Goal: Task Accomplishment & Management: Manage account settings

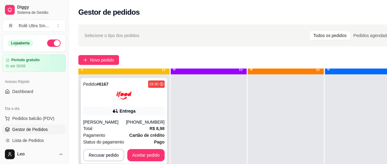
scroll to position [17, 0]
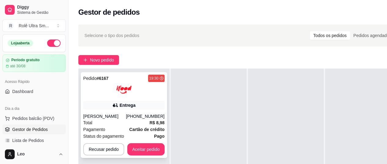
click at [105, 107] on div "Entrega" at bounding box center [123, 105] width 81 height 9
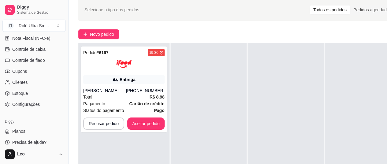
scroll to position [97, 0]
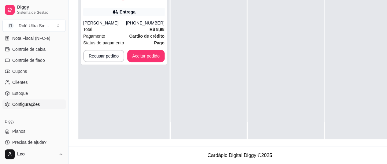
click at [30, 106] on span "Configurações" at bounding box center [26, 104] width 28 height 6
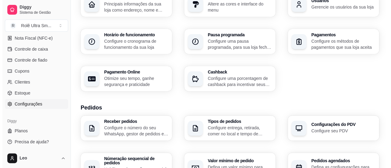
scroll to position [262, 0]
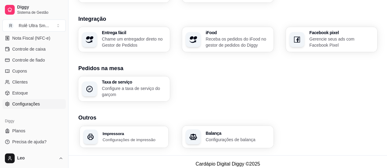
click at [136, 131] on h3 "Impressora" at bounding box center [133, 133] width 62 height 4
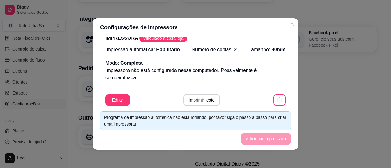
scroll to position [0, 0]
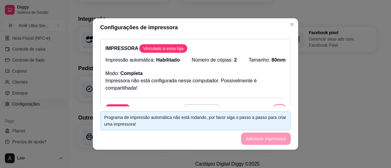
click at [274, 105] on button "button" at bounding box center [280, 111] width 12 height 12
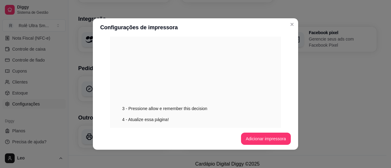
scroll to position [156, 0]
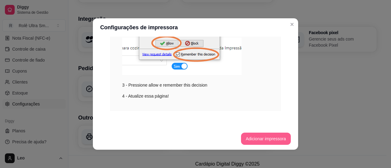
click at [255, 137] on button "Adicionar impressora" at bounding box center [266, 139] width 50 height 12
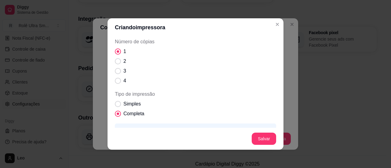
scroll to position [78, 0]
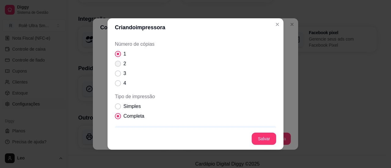
click at [116, 64] on span "Número de cópias" at bounding box center [118, 64] width 6 height 6
click at [116, 65] on input "2" at bounding box center [117, 67] width 4 height 4
radio input "true"
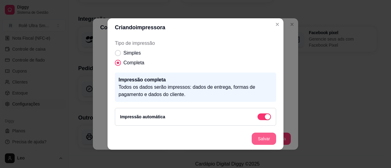
click at [257, 139] on button "Salvar" at bounding box center [264, 139] width 24 height 12
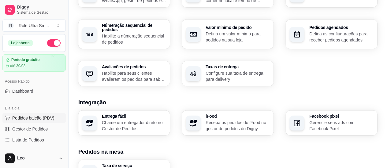
scroll to position [29, 0]
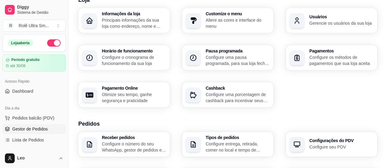
click at [29, 128] on span "Gestor de Pedidos" at bounding box center [29, 129] width 35 height 6
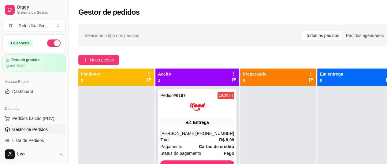
click at [166, 126] on div "Entrega" at bounding box center [197, 122] width 74 height 9
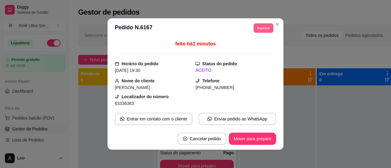
click at [259, 27] on button "Imprimir" at bounding box center [264, 27] width 20 height 9
click at [250, 41] on h4 "Escolha a impressora" at bounding box center [250, 39] width 44 height 6
click at [262, 28] on button "Imprimir" at bounding box center [264, 27] width 20 height 9
click at [259, 28] on button "Imprimir" at bounding box center [263, 28] width 20 height 10
click at [245, 54] on div at bounding box center [195, 54] width 161 height 1
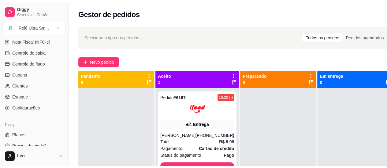
scroll to position [271, 0]
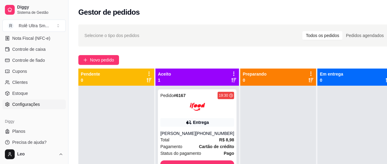
click at [26, 104] on span "Configurações" at bounding box center [26, 104] width 28 height 6
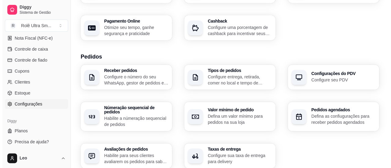
scroll to position [262, 0]
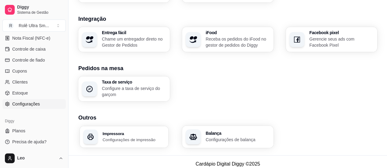
click at [133, 131] on h3 "Impressora" at bounding box center [133, 133] width 62 height 4
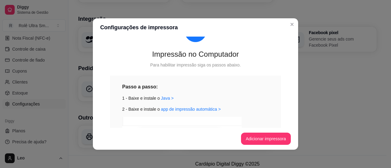
scroll to position [0, 0]
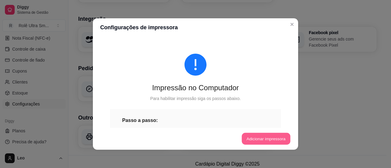
click at [257, 138] on button "Adicionar impressora" at bounding box center [266, 139] width 49 height 12
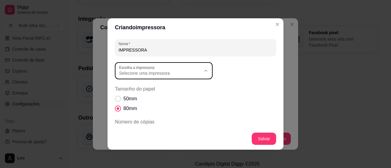
click at [174, 76] on span "Selecione uma impressora" at bounding box center [160, 73] width 82 height 6
click at [149, 99] on span "POSPrinter POS80" at bounding box center [158, 98] width 79 height 6
type input "POSPrinter POS80"
select select "POSPrinter POS80"
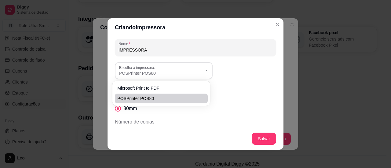
scroll to position [6, 0]
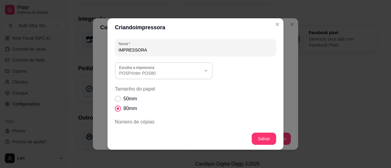
click at [205, 98] on div "50mm 80mm" at bounding box center [195, 103] width 161 height 17
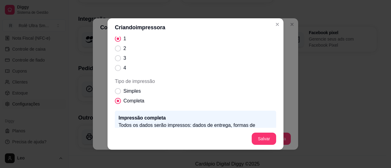
scroll to position [97, 0]
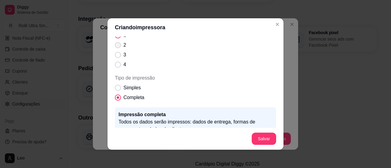
click at [117, 44] on span "Número de cópias" at bounding box center [118, 45] width 6 height 6
click at [117, 46] on input "2" at bounding box center [117, 48] width 4 height 4
radio input "true"
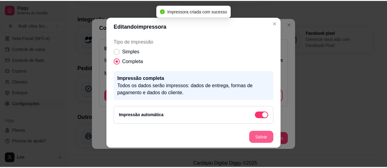
scroll to position [108, 0]
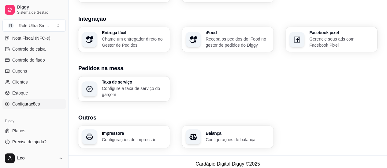
click at [121, 137] on p "Configurações de impressão" at bounding box center [134, 140] width 64 height 6
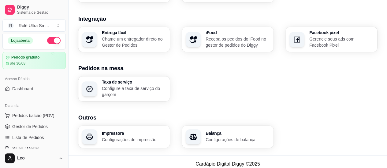
scroll to position [0, 0]
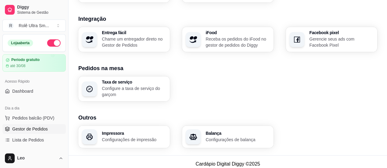
click at [23, 128] on span "Gestor de Pedidos" at bounding box center [29, 129] width 35 height 6
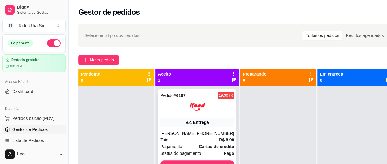
click at [176, 110] on div at bounding box center [197, 106] width 74 height 15
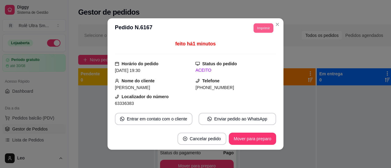
click at [261, 28] on button "Imprimir" at bounding box center [264, 27] width 20 height 9
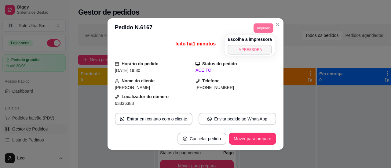
click at [246, 49] on button "IMPRESSORA" at bounding box center [250, 50] width 44 height 10
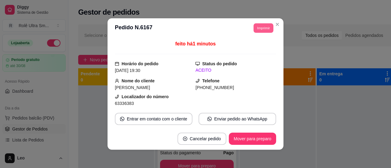
click at [261, 28] on button "Imprimir" at bounding box center [264, 27] width 20 height 9
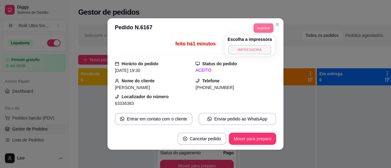
click at [247, 50] on button "IMPRESSORA" at bounding box center [249, 49] width 43 height 9
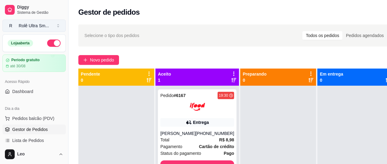
click at [36, 23] on div "Rolê Ultra Sm ..." at bounding box center [34, 26] width 30 height 6
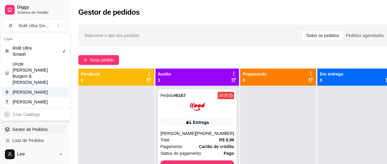
click at [31, 91] on div "Bendito Tostado" at bounding box center [27, 92] width 28 height 6
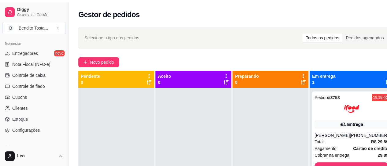
scroll to position [271, 0]
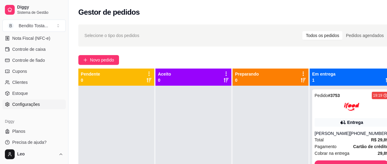
click at [31, 104] on span "Configurações" at bounding box center [26, 104] width 28 height 6
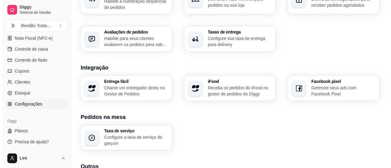
scroll to position [262, 0]
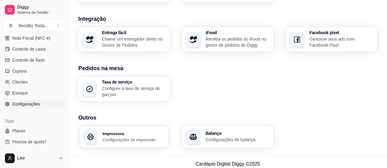
click at [126, 131] on h3 "Impressora" at bounding box center [133, 133] width 62 height 4
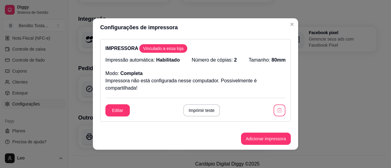
click at [277, 109] on icon "button" at bounding box center [280, 111] width 6 height 6
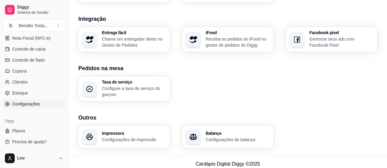
click at [138, 138] on p "Configurações de impressão" at bounding box center [134, 140] width 64 height 6
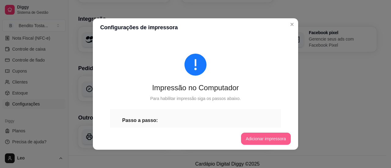
click at [265, 135] on button "Adicionar impressora" at bounding box center [266, 139] width 50 height 12
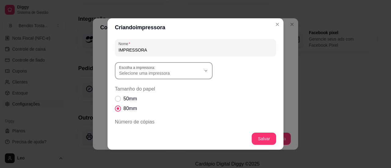
click at [156, 74] on span "Selecione uma impressora" at bounding box center [160, 73] width 82 height 6
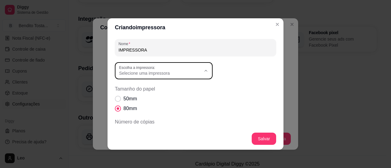
click at [139, 97] on span "POSPrinter POS80" at bounding box center [158, 98] width 79 height 6
type input "POSPrinter POS80"
select select "POSPrinter POS80"
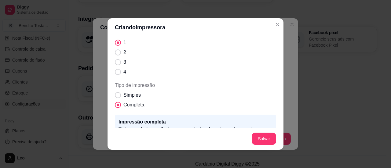
scroll to position [91, 0]
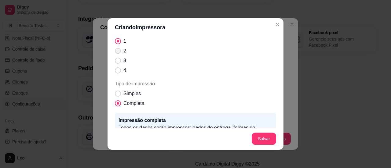
click at [115, 53] on span "Número de cópias" at bounding box center [118, 51] width 6 height 6
click at [115, 53] on input "2" at bounding box center [117, 54] width 4 height 4
radio input "true"
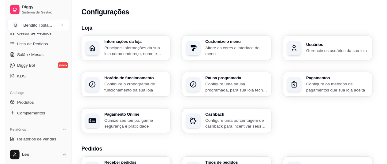
scroll to position [0, 0]
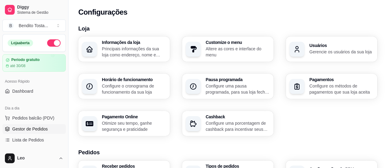
click at [22, 128] on span "Gestor de Pedidos" at bounding box center [29, 129] width 35 height 6
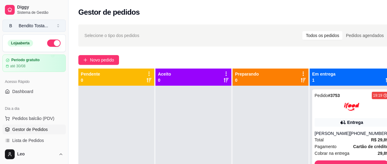
click at [43, 26] on div "Bendito Tosta ..." at bounding box center [33, 26] width 29 height 6
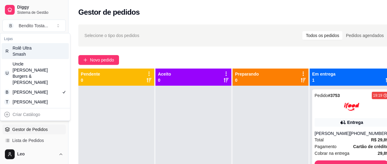
click at [34, 50] on div "Rolê Ultra Smash" at bounding box center [27, 51] width 28 height 12
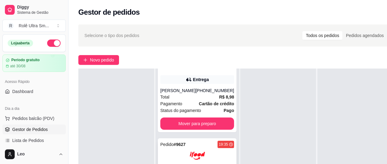
scroll to position [98, 0]
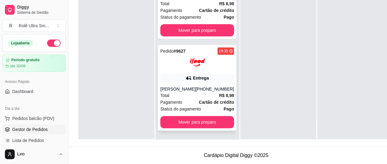
click at [176, 71] on div "Pedido # 9627 19:35 Entrega Ceci Macedo (08) 00705-2030 Total R$ 8,98 Pagamento…" at bounding box center [197, 88] width 79 height 86
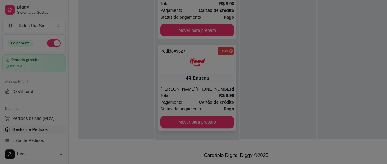
scroll to position [93, 0]
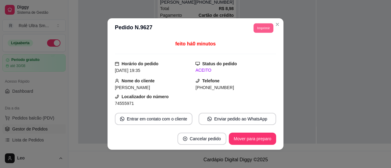
click at [257, 28] on button "Imprimir" at bounding box center [264, 27] width 20 height 9
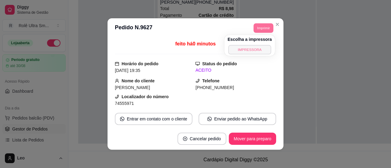
click at [246, 47] on button "IMPRESSORA" at bounding box center [249, 49] width 43 height 9
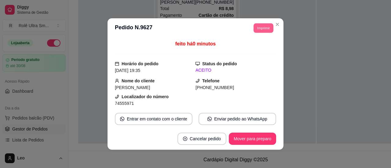
click at [259, 27] on button "Imprimir" at bounding box center [264, 27] width 20 height 9
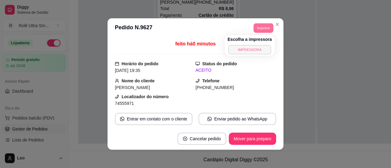
click at [245, 50] on button "IMPRESSORA" at bounding box center [249, 49] width 43 height 9
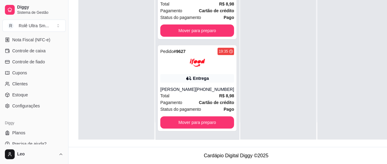
scroll to position [271, 0]
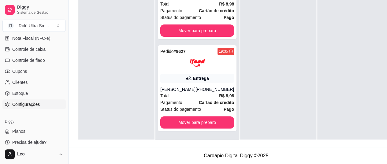
click at [19, 107] on link "Configurações" at bounding box center [33, 104] width 63 height 10
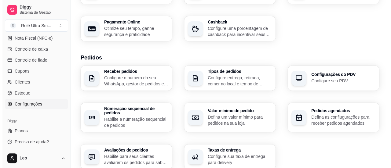
scroll to position [98, 0]
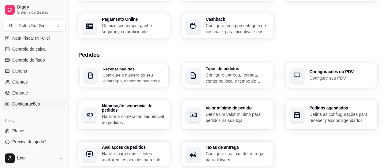
click at [137, 82] on p "Configure o número do seu WhatsApp, gestor de pedidos e outros" at bounding box center [133, 78] width 62 height 12
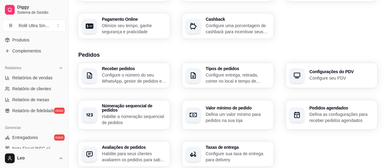
scroll to position [0, 0]
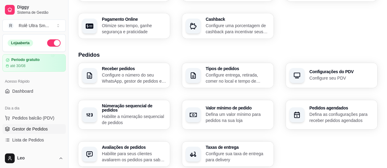
click at [24, 131] on span "Gestor de Pedidos" at bounding box center [29, 129] width 35 height 6
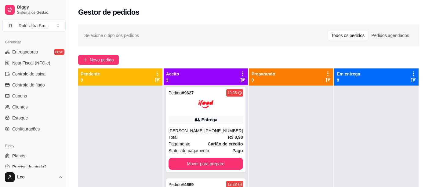
scroll to position [252, 0]
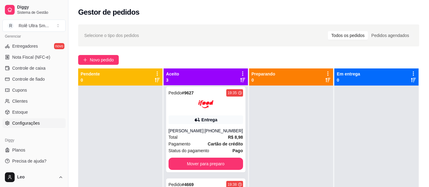
click at [23, 124] on span "Configurações" at bounding box center [26, 123] width 28 height 6
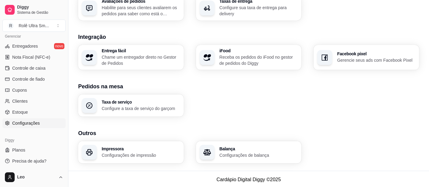
scroll to position [241, 0]
click at [254, 59] on p "Receba os pedidos do iFood no gestor de pedidos do Diggy" at bounding box center [259, 59] width 79 height 12
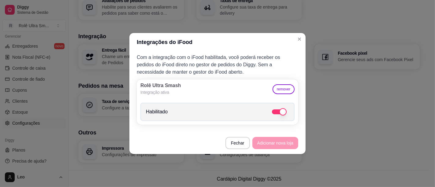
click at [274, 110] on span at bounding box center [279, 111] width 15 height 5
click at [289, 113] on input "Habilitado" at bounding box center [291, 115] width 4 height 4
checkbox input "false"
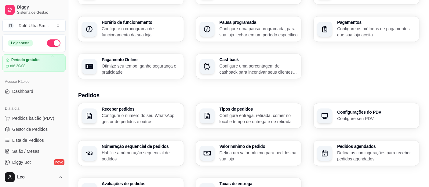
scroll to position [39, 0]
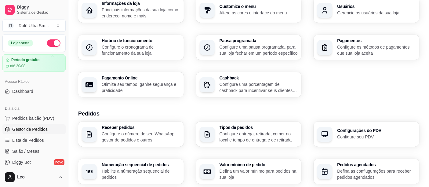
click at [30, 130] on span "Gestor de Pedidos" at bounding box center [29, 129] width 35 height 6
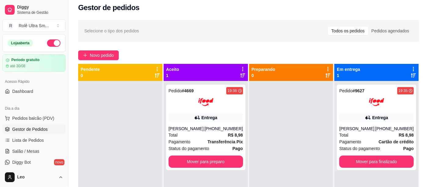
scroll to position [2, 0]
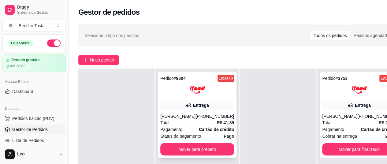
click at [170, 100] on div "Pedido # 9604 19:34 Entrega [PERSON_NAME] [PHONE_NUMBER] Total R$ 41,89 Pagamen…" at bounding box center [197, 115] width 79 height 86
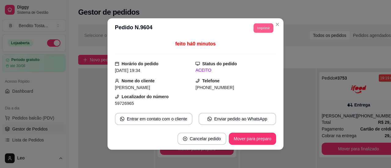
click at [264, 26] on button "Imprimir" at bounding box center [264, 27] width 20 height 9
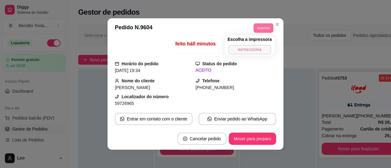
click at [245, 49] on button "IMPRESSORA" at bounding box center [249, 49] width 43 height 9
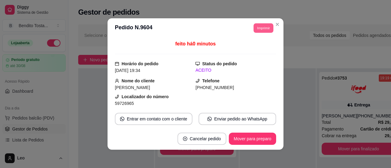
click at [261, 27] on button "Imprimir" at bounding box center [264, 27] width 20 height 9
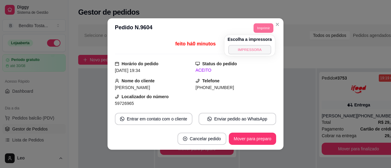
click at [244, 51] on button "IMPRESSORA" at bounding box center [249, 49] width 43 height 9
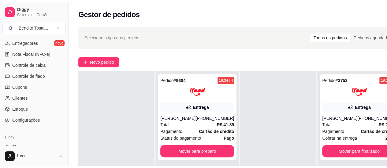
scroll to position [271, 0]
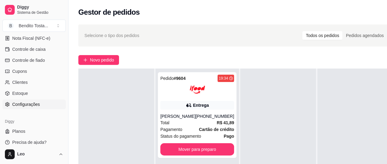
click at [32, 101] on span "Configurações" at bounding box center [26, 104] width 28 height 6
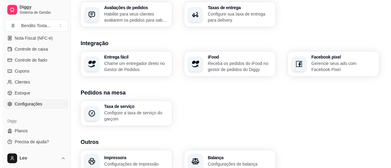
scroll to position [262, 0]
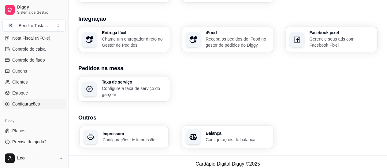
click at [129, 131] on div "Impressora Configurações de impressão" at bounding box center [133, 136] width 62 height 11
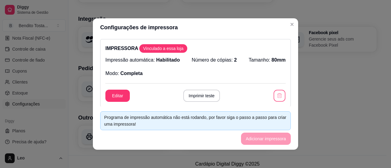
click at [277, 95] on icon "button" at bounding box center [280, 96] width 6 height 6
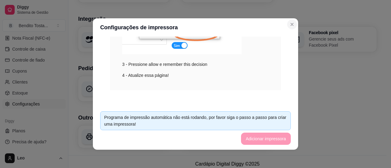
scroll to position [156, 0]
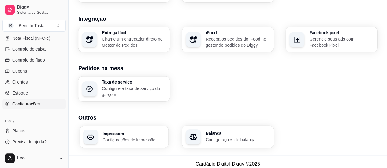
click at [116, 131] on h3 "Impressora" at bounding box center [133, 133] width 62 height 4
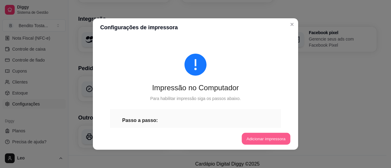
click at [265, 140] on button "Adicionar impressora" at bounding box center [266, 139] width 49 height 12
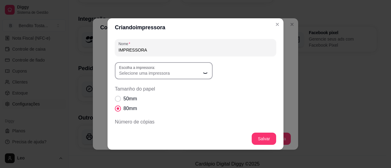
click at [176, 72] on span "Selecione uma impressora" at bounding box center [160, 73] width 82 height 6
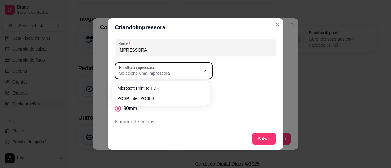
click at [179, 70] on span "Selecione uma impressora" at bounding box center [160, 73] width 82 height 6
click at [147, 98] on span "POSPrinter POS80" at bounding box center [158, 98] width 79 height 6
type input "POSPrinter POS80"
select select "POSPrinter POS80"
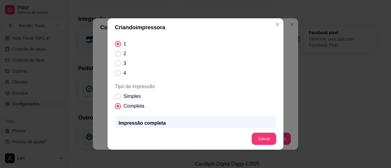
scroll to position [88, 0]
click at [116, 53] on span "Número de cópias" at bounding box center [118, 54] width 6 height 6
click at [116, 55] on input "2" at bounding box center [117, 57] width 4 height 4
radio input "true"
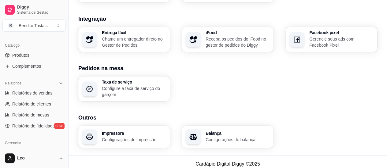
scroll to position [0, 0]
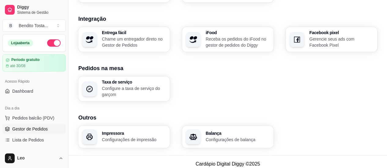
click at [22, 127] on span "Gestor de Pedidos" at bounding box center [29, 129] width 35 height 6
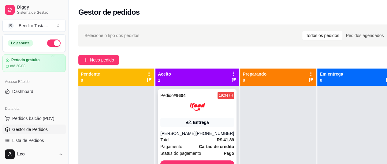
scroll to position [22, 0]
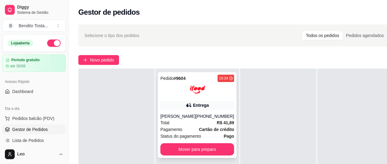
click at [169, 89] on div at bounding box center [197, 89] width 74 height 15
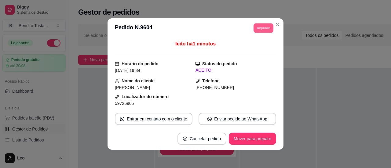
click at [255, 32] on button "Imprimir" at bounding box center [264, 27] width 20 height 9
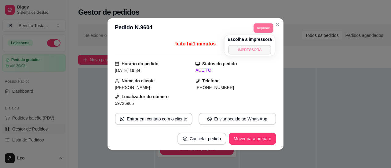
click at [244, 51] on button "IMPRESSORA" at bounding box center [249, 49] width 43 height 9
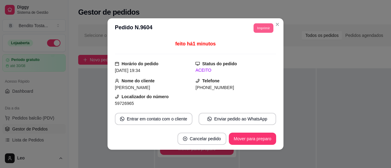
click at [260, 28] on button "Imprimir" at bounding box center [264, 27] width 20 height 9
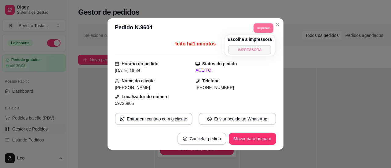
click at [244, 51] on button "IMPRESSORA" at bounding box center [249, 49] width 43 height 9
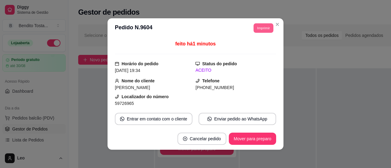
click at [258, 28] on button "Imprimir" at bounding box center [264, 27] width 20 height 9
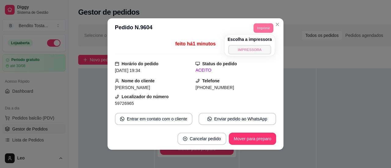
click at [248, 49] on button "IMPRESSORA" at bounding box center [249, 49] width 43 height 9
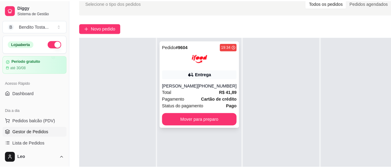
scroll to position [2, 0]
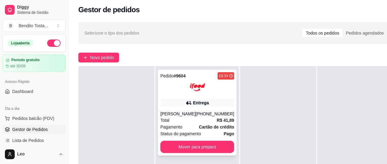
click at [172, 89] on div at bounding box center [197, 86] width 74 height 15
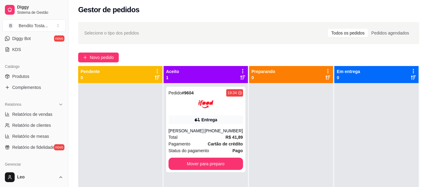
scroll to position [252, 0]
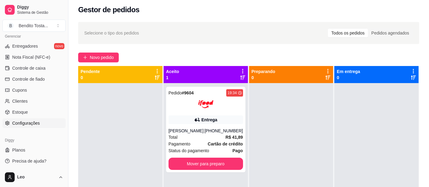
click at [23, 121] on span "Configurações" at bounding box center [26, 123] width 28 height 6
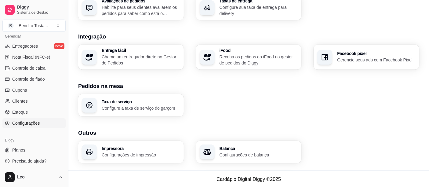
scroll to position [241, 0]
click at [262, 60] on p "Receba os pedidos do iFood no gestor de pedidos do Diggy" at bounding box center [259, 59] width 79 height 12
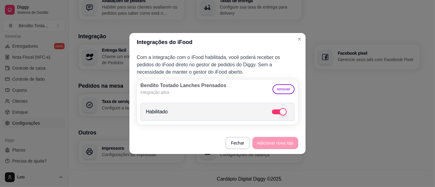
click at [275, 112] on span at bounding box center [279, 111] width 15 height 5
click at [289, 113] on input "Habilitado" at bounding box center [291, 115] width 4 height 4
checkbox input "false"
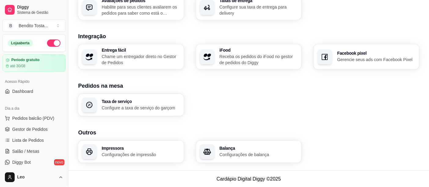
scroll to position [0, 0]
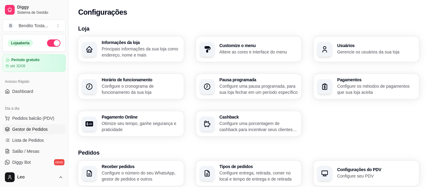
click at [31, 131] on span "Gestor de Pedidos" at bounding box center [29, 129] width 35 height 6
